Goal: Task Accomplishment & Management: Complete application form

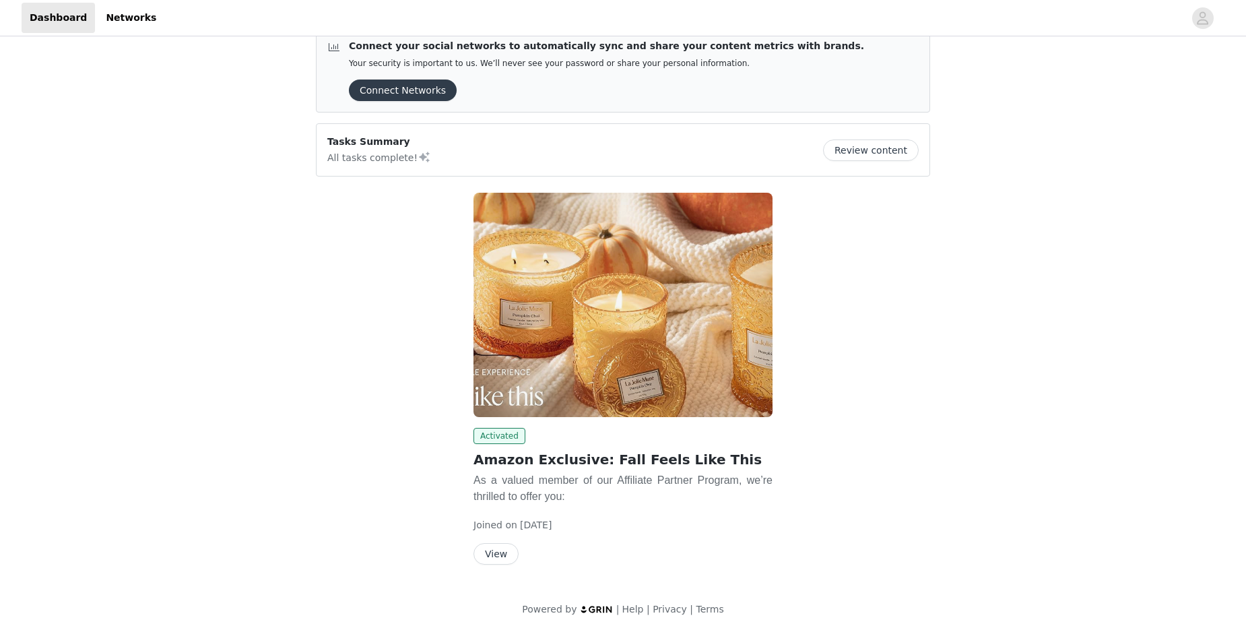
scroll to position [31, 0]
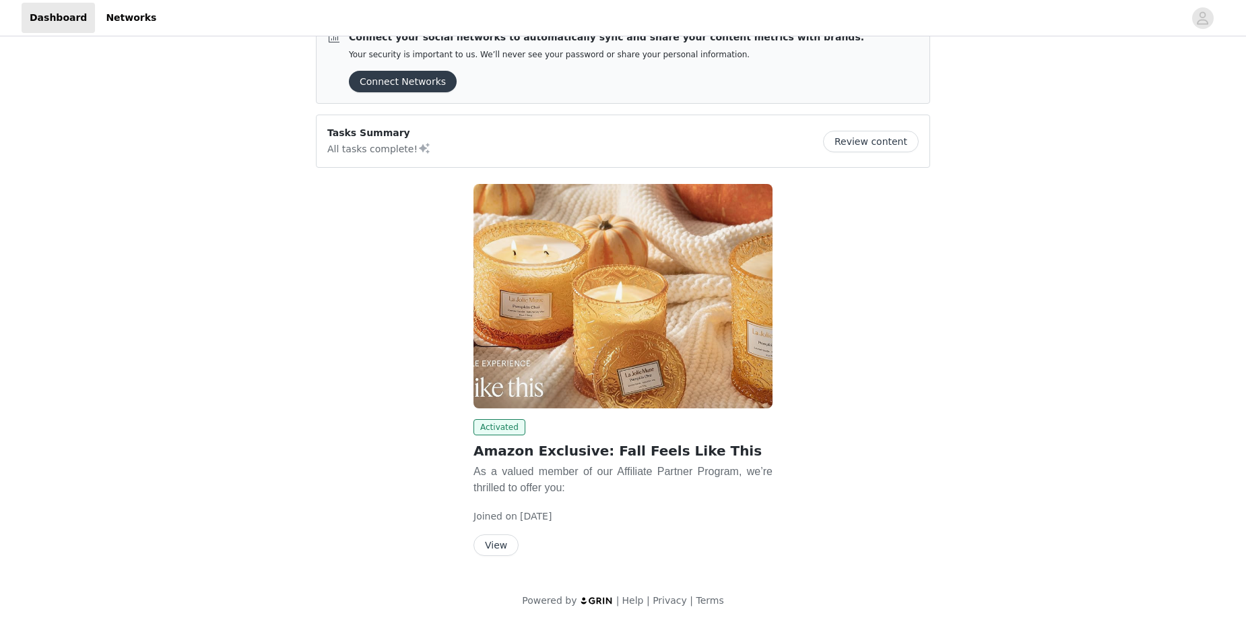
click at [874, 141] on button "Review content" at bounding box center [871, 142] width 96 height 22
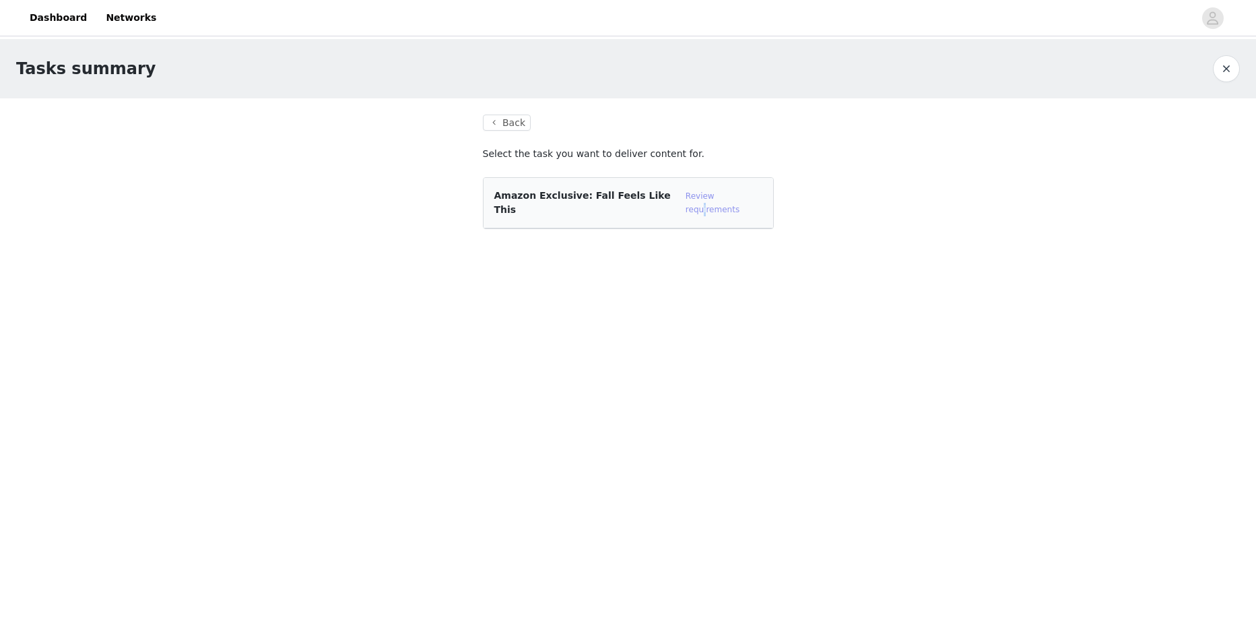
click at [733, 197] on link "Review requirements" at bounding box center [713, 202] width 54 height 23
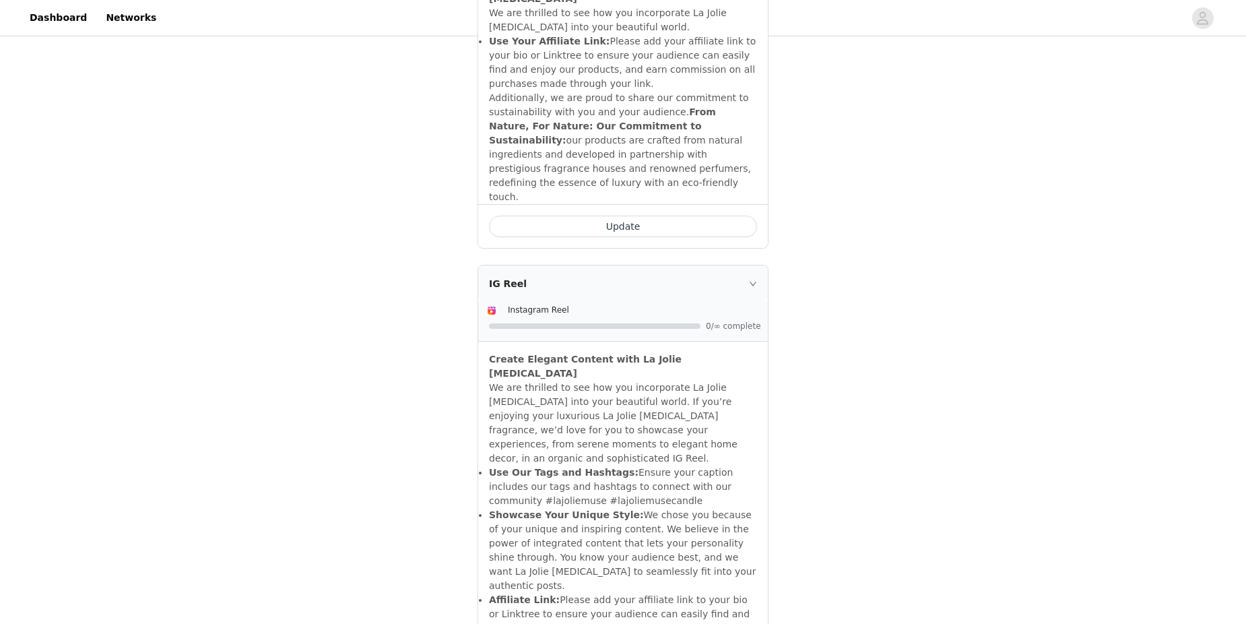
scroll to position [1414, 0]
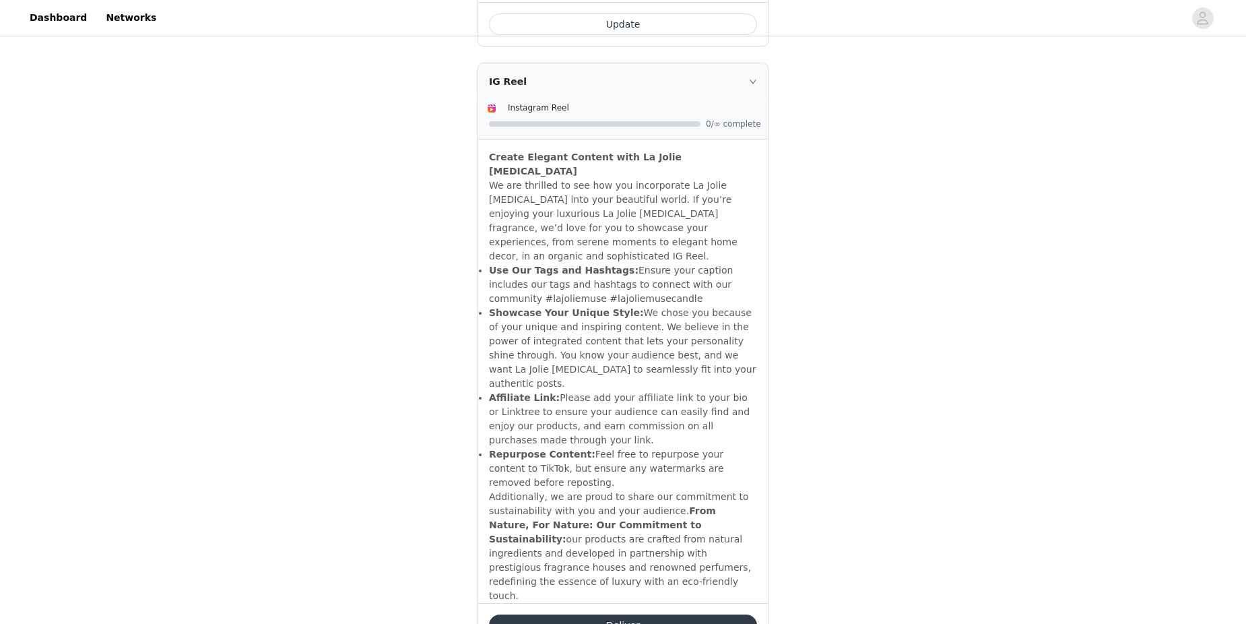
click at [721, 614] on button "Deliver" at bounding box center [623, 625] width 268 height 22
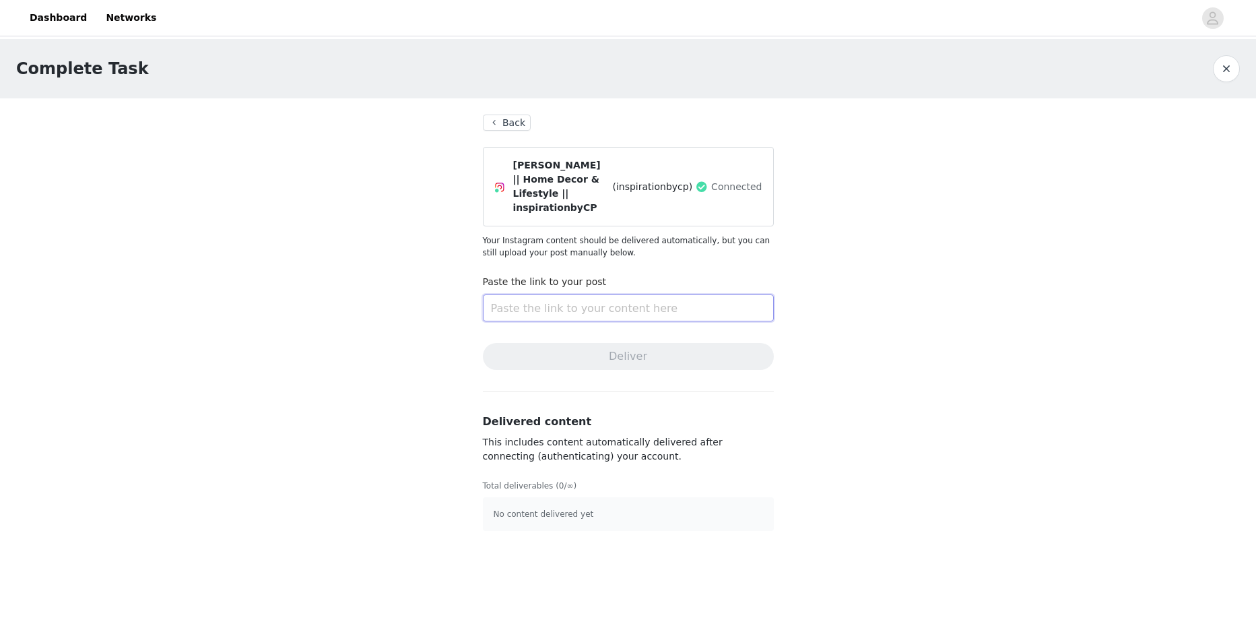
click at [511, 299] on input "text" at bounding box center [628, 307] width 291 height 27
paste input "[URL][DOMAIN_NAME]"
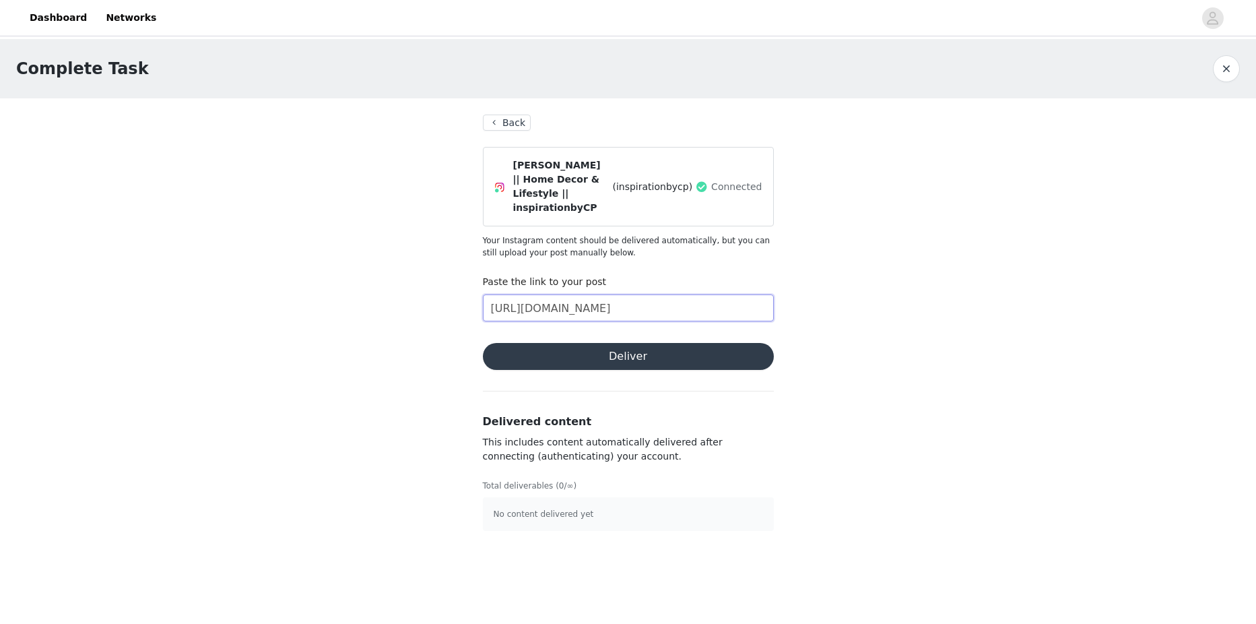
type input "[URL][DOMAIN_NAME]"
click at [576, 344] on button "Deliver" at bounding box center [628, 356] width 291 height 27
click at [1228, 68] on button "button" at bounding box center [1226, 68] width 27 height 27
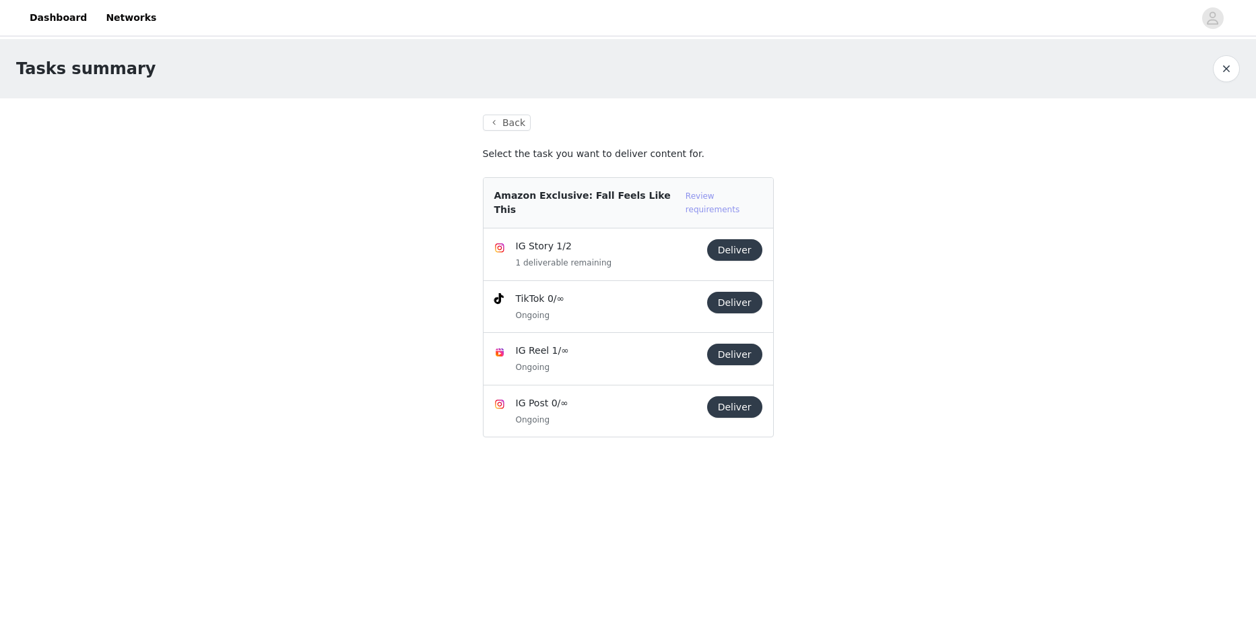
click at [739, 198] on link "Review requirements" at bounding box center [713, 202] width 54 height 23
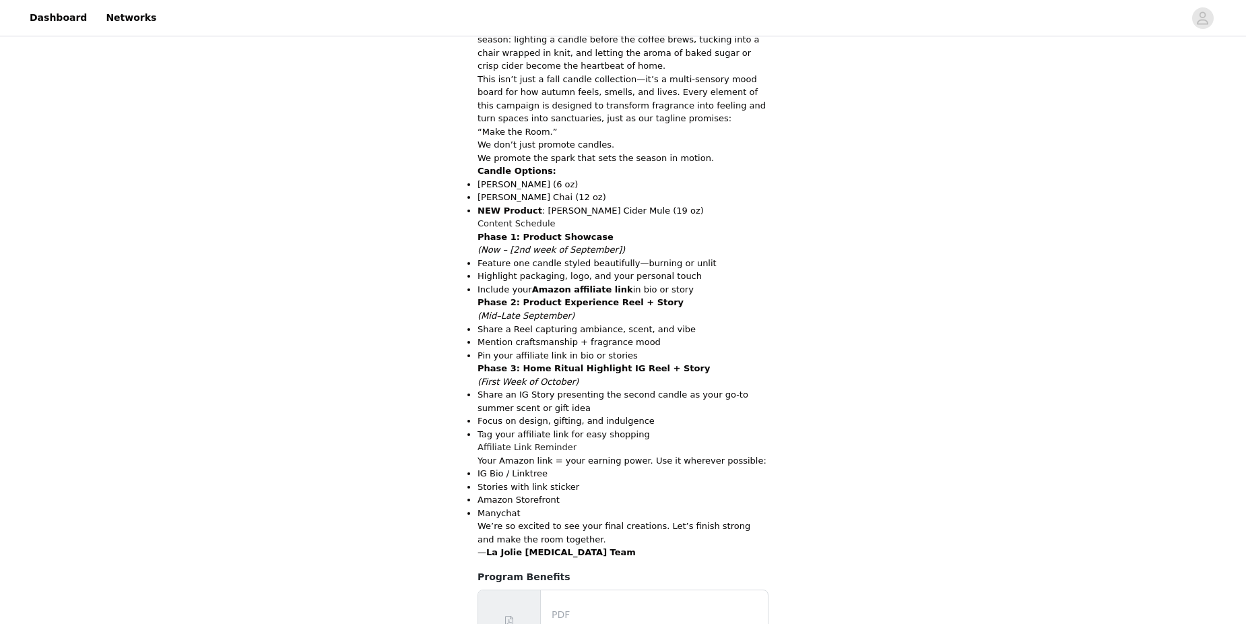
scroll to position [279, 0]
